Goal: Information Seeking & Learning: Learn about a topic

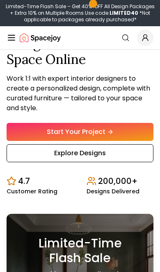
click at [131, 162] on link "Explore Designs" at bounding box center [80, 153] width 147 height 18
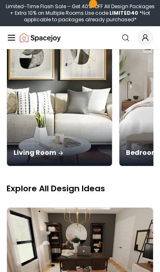
scroll to position [194, 0]
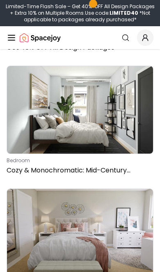
scroll to position [21346, 0]
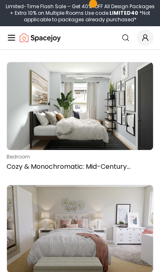
click at [124, 37] on icon "Global" at bounding box center [125, 38] width 8 height 8
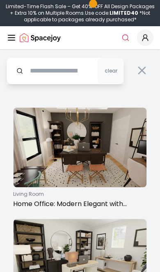
click at [38, 74] on input "text" at bounding box center [65, 70] width 117 height 27
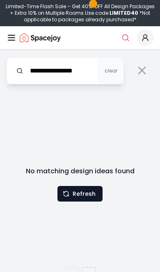
click at [54, 70] on input "**********" at bounding box center [65, 70] width 117 height 27
click at [90, 201] on button "Refresh" at bounding box center [79, 194] width 45 height 16
click at [95, 193] on button "Refresh" at bounding box center [79, 194] width 45 height 16
click at [94, 195] on button "Refresh" at bounding box center [79, 194] width 45 height 16
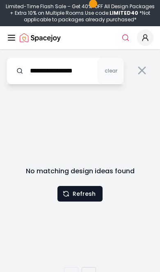
click at [86, 192] on button "Refresh" at bounding box center [79, 194] width 45 height 16
click at [29, 71] on input "**********" at bounding box center [65, 70] width 117 height 27
click at [26, 70] on input "**********" at bounding box center [65, 70] width 117 height 27
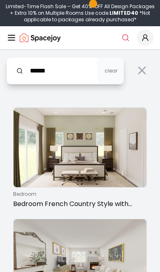
click at [58, 76] on input "******" at bounding box center [65, 70] width 117 height 27
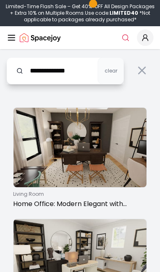
click at [48, 74] on input "**********" at bounding box center [65, 70] width 117 height 27
click at [32, 72] on input "*******" at bounding box center [65, 70] width 117 height 27
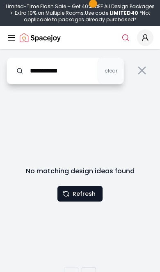
click at [56, 75] on input "**********" at bounding box center [65, 70] width 117 height 27
click at [16, 73] on input "**********" at bounding box center [65, 70] width 117 height 27
click at [19, 76] on div at bounding box center [19, 70] width 7 height 27
click at [25, 75] on input "**********" at bounding box center [65, 70] width 117 height 27
click at [84, 72] on input "**********" at bounding box center [65, 70] width 117 height 27
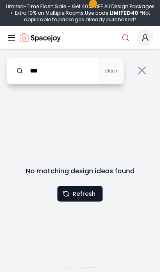
type input "*"
type input "*********"
click at [59, 196] on button "Refresh" at bounding box center [79, 194] width 45 height 16
click at [52, 67] on input "*********" at bounding box center [65, 70] width 117 height 27
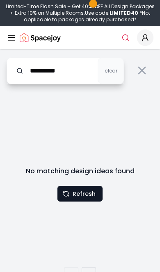
click at [33, 68] on input "*********" at bounding box center [65, 70] width 117 height 27
click at [61, 72] on input "*********" at bounding box center [65, 70] width 117 height 27
type input "*"
click at [68, 194] on icon "button" at bounding box center [66, 193] width 7 height 7
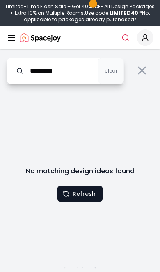
click at [59, 74] on input "********" at bounding box center [65, 70] width 117 height 27
click at [41, 83] on input "********" at bounding box center [65, 70] width 117 height 27
type input "*"
type input "******"
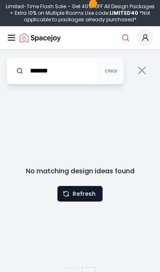
click at [136, 71] on button at bounding box center [141, 70] width 23 height 26
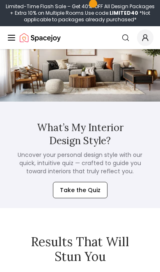
scroll to position [2328, 0]
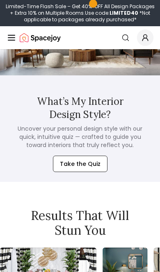
click at [67, 156] on button "Take the Quiz" at bounding box center [80, 164] width 54 height 16
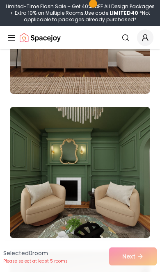
scroll to position [10720, 0]
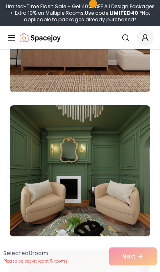
click at [27, 199] on img at bounding box center [80, 170] width 140 height 131
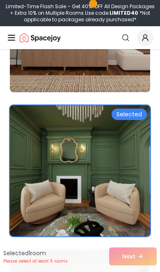
click at [143, 258] on div "Selected 1 room Please select at least 5 rooms Next" at bounding box center [80, 256] width 160 height 31
click at [136, 259] on div "Selected 1 room Please select at least 5 rooms Next" at bounding box center [80, 256] width 160 height 31
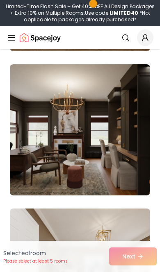
scroll to position [2993, 0]
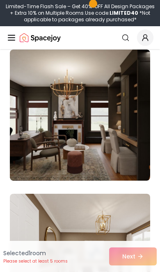
click at [30, 151] on img at bounding box center [80, 115] width 140 height 131
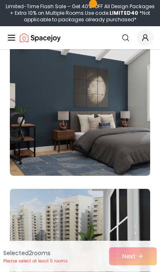
scroll to position [4028, 0]
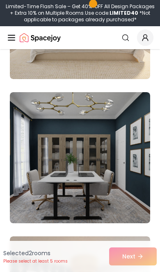
click at [133, 185] on img at bounding box center [80, 157] width 140 height 131
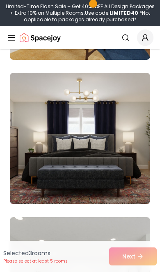
click at [29, 179] on img at bounding box center [80, 138] width 140 height 131
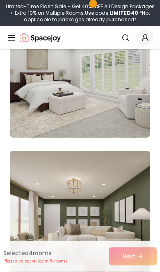
scroll to position [12116, 0]
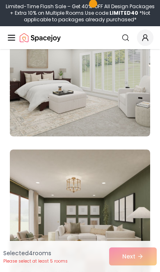
click at [113, 215] on img at bounding box center [80, 214] width 140 height 131
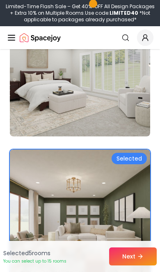
click at [141, 265] on button "Next" at bounding box center [132, 256] width 47 height 18
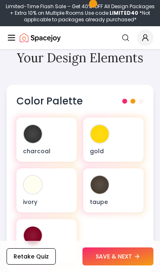
scroll to position [391, 0]
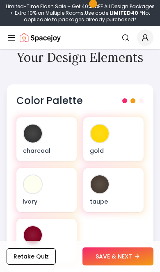
click at [126, 94] on div "Color Palette" at bounding box center [79, 100] width 127 height 13
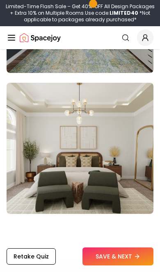
scroll to position [1937, 0]
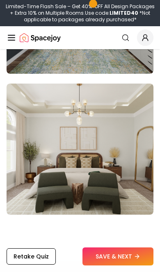
click at [26, 178] on img at bounding box center [80, 149] width 147 height 131
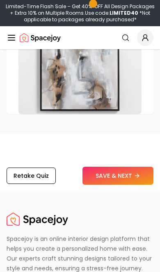
scroll to position [2822, 0]
click at [102, 167] on button "SAVE & NEXT" at bounding box center [117, 176] width 71 height 18
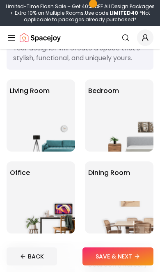
scroll to position [50, 0]
click at [101, 135] on img at bounding box center [127, 135] width 52 height 33
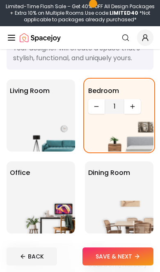
click at [95, 251] on button "SAVE & NEXT" at bounding box center [117, 256] width 71 height 18
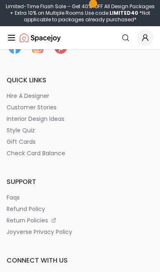
scroll to position [472, 0]
click at [16, 127] on p "style quiz" at bounding box center [21, 130] width 28 height 8
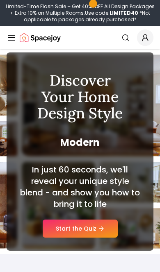
click at [10, 40] on line "Global" at bounding box center [11, 40] width 7 height 0
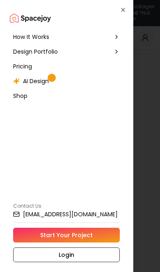
scroll to position [50, 0]
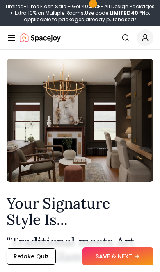
scroll to position [2822, 0]
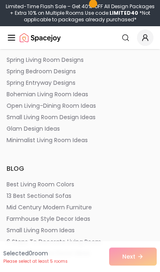
scroll to position [2148, 0]
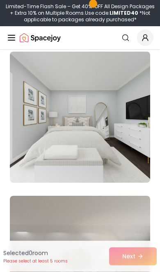
click at [7, 39] on icon "Global" at bounding box center [12, 38] width 10 height 10
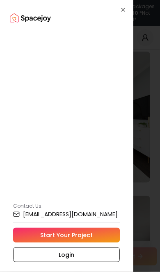
scroll to position [1550, 0]
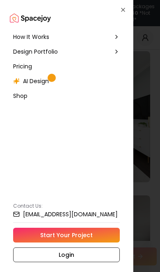
click at [10, 53] on div "Design Portfolio" at bounding box center [66, 51] width 113 height 15
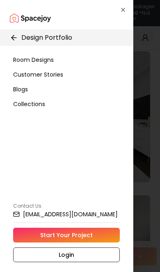
click at [17, 110] on div "Collections" at bounding box center [66, 104] width 113 height 15
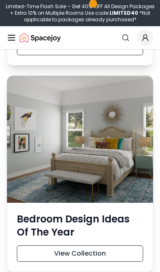
scroll to position [8639, 0]
click at [32, 245] on button "View Collection" at bounding box center [80, 253] width 126 height 16
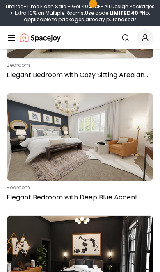
scroll to position [806, 0]
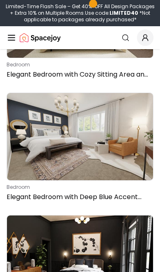
click at [24, 153] on img at bounding box center [80, 137] width 146 height 88
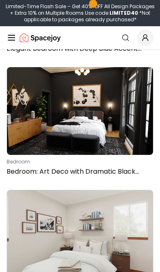
scroll to position [954, 0]
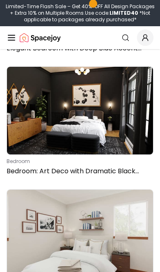
click at [20, 140] on img at bounding box center [80, 111] width 146 height 88
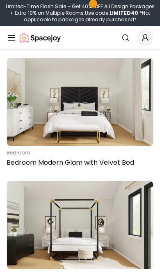
scroll to position [1823, 0]
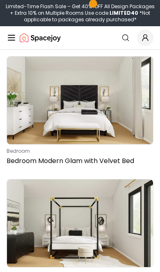
click at [120, 92] on img at bounding box center [80, 100] width 146 height 88
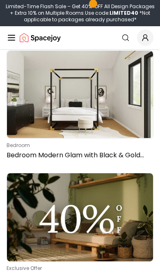
scroll to position [1952, 0]
click at [29, 115] on img at bounding box center [80, 95] width 146 height 88
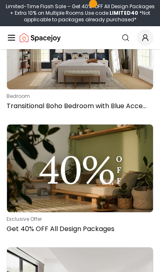
scroll to position [8417, 0]
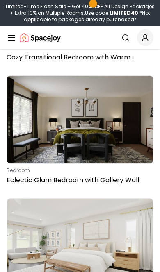
click at [123, 97] on img at bounding box center [80, 120] width 146 height 88
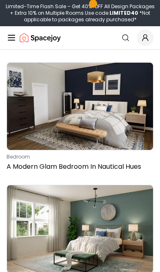
scroll to position [34453, 0]
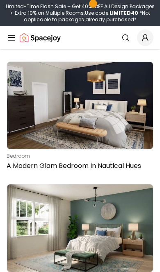
click at [29, 121] on img at bounding box center [80, 106] width 146 height 88
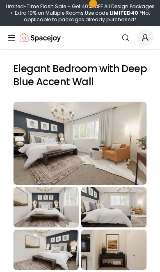
click at [31, 156] on div "Preview" at bounding box center [80, 143] width 133 height 83
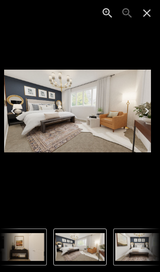
click at [131, 95] on img "1 of 5" at bounding box center [77, 111] width 147 height 83
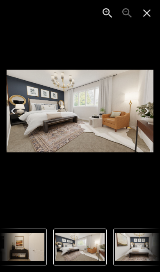
click at [147, 7] on icon "Close" at bounding box center [146, 13] width 13 height 13
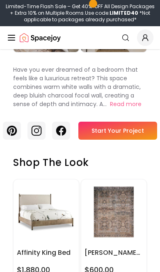
scroll to position [232, 0]
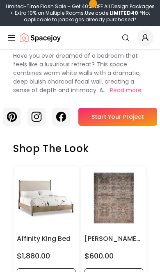
click at [133, 83] on p "Have you ever dreamed of a bedroom that feels like a luxurious retreat? This sp…" at bounding box center [76, 73] width 127 height 43
click at [127, 91] on button "Read more" at bounding box center [126, 90] width 32 height 9
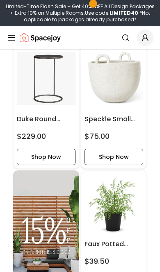
scroll to position [3067, 0]
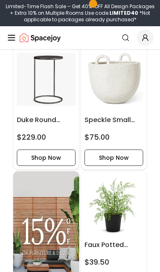
click at [11, 42] on icon "Global" at bounding box center [12, 38] width 10 height 10
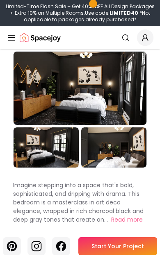
scroll to position [14, 0]
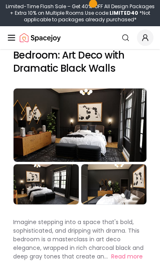
click at [34, 139] on div "Preview" at bounding box center [80, 124] width 133 height 73
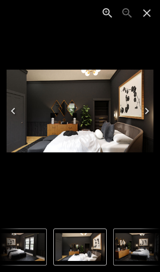
click at [148, 12] on icon "Close" at bounding box center [147, 13] width 8 height 8
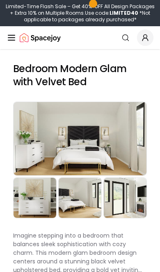
click at [131, 203] on div "Preview" at bounding box center [125, 198] width 43 height 40
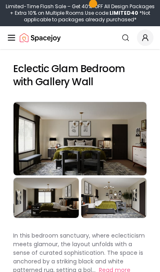
click at [129, 147] on div "Preview" at bounding box center [80, 138] width 133 height 73
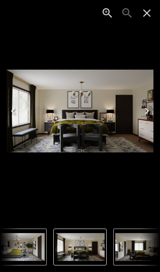
click at [107, 229] on nav "Thumbnails" at bounding box center [79, 246] width 173 height 37
click at [131, 241] on img "2 of 3" at bounding box center [139, 247] width 49 height 28
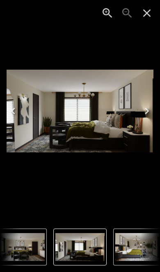
click at [156, 9] on button "Close" at bounding box center [147, 13] width 20 height 20
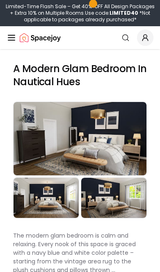
click at [28, 196] on div "Preview" at bounding box center [46, 198] width 65 height 40
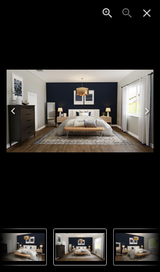
click at [23, 240] on img "1 of 3" at bounding box center [19, 247] width 49 height 28
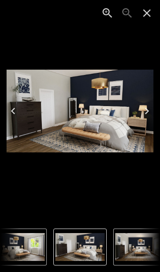
click at [142, 10] on icon "Close" at bounding box center [146, 13] width 13 height 13
